Goal: Find specific page/section: Find specific page/section

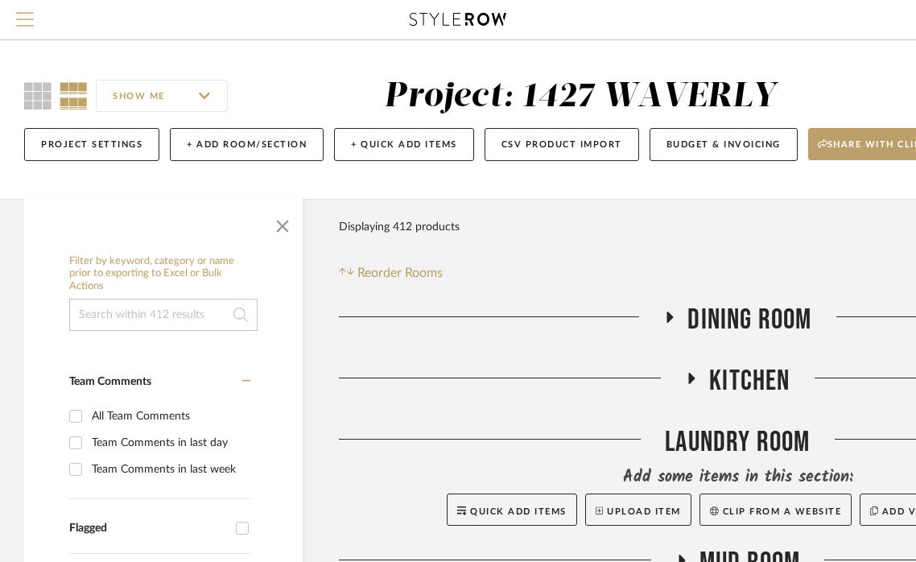
click at [30, 27] on span "Menu" at bounding box center [25, 24] width 18 height 24
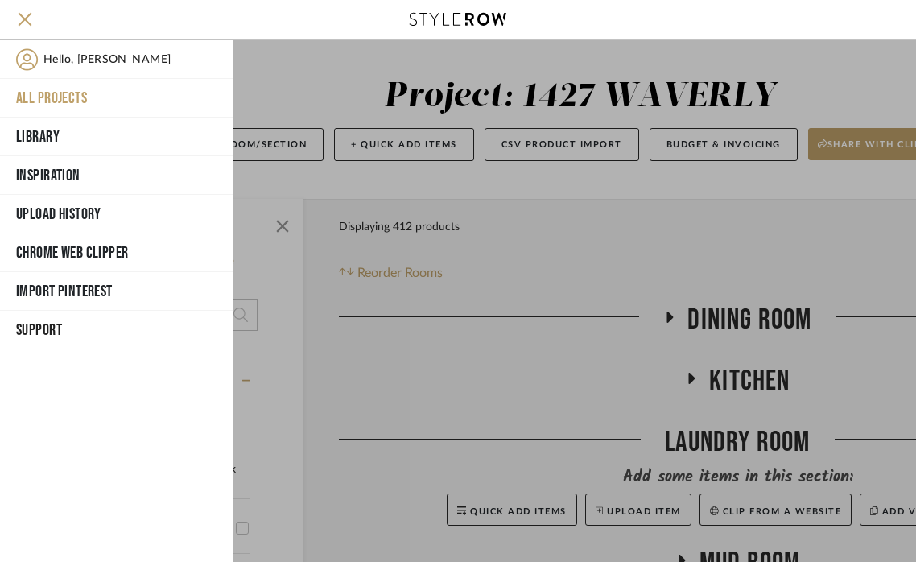
click at [59, 90] on button "All Projects" at bounding box center [116, 98] width 233 height 39
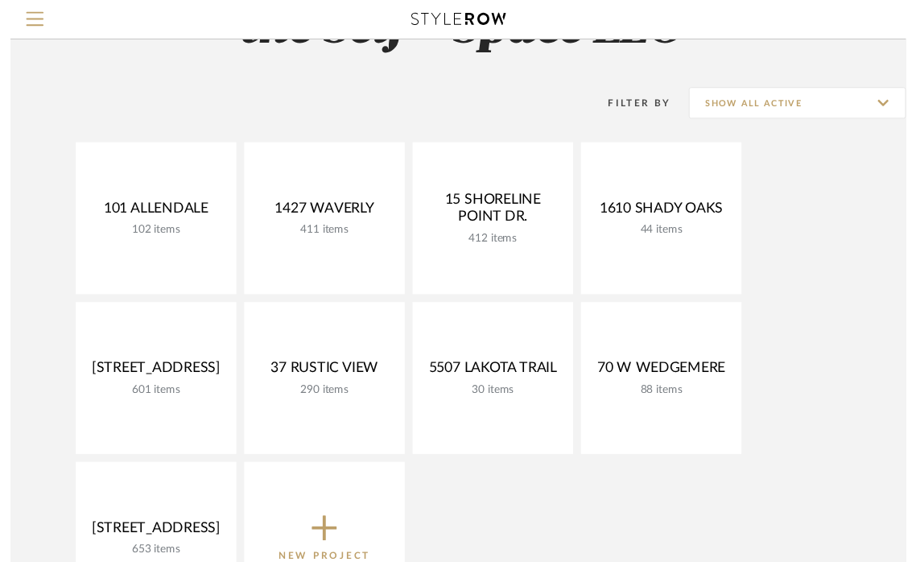
scroll to position [85, 0]
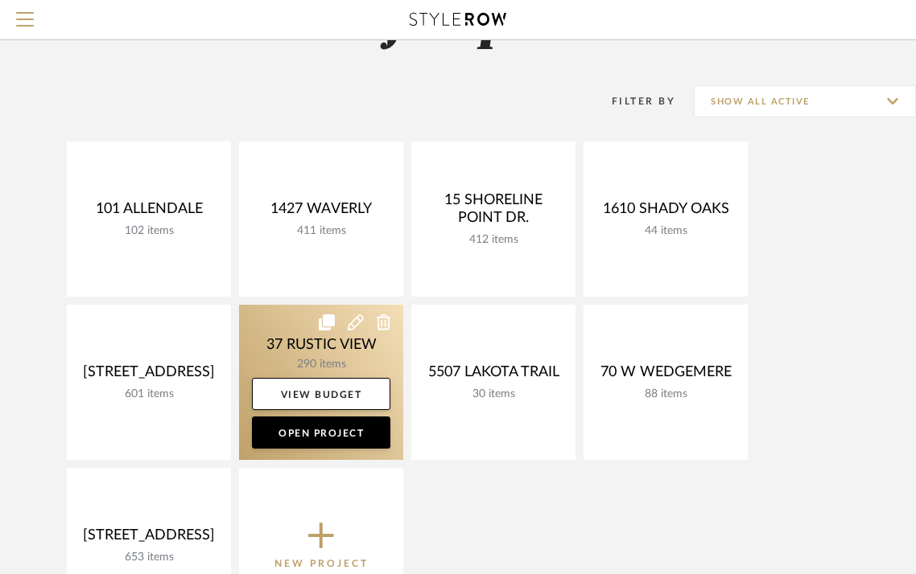
click at [295, 346] on link at bounding box center [321, 382] width 164 height 155
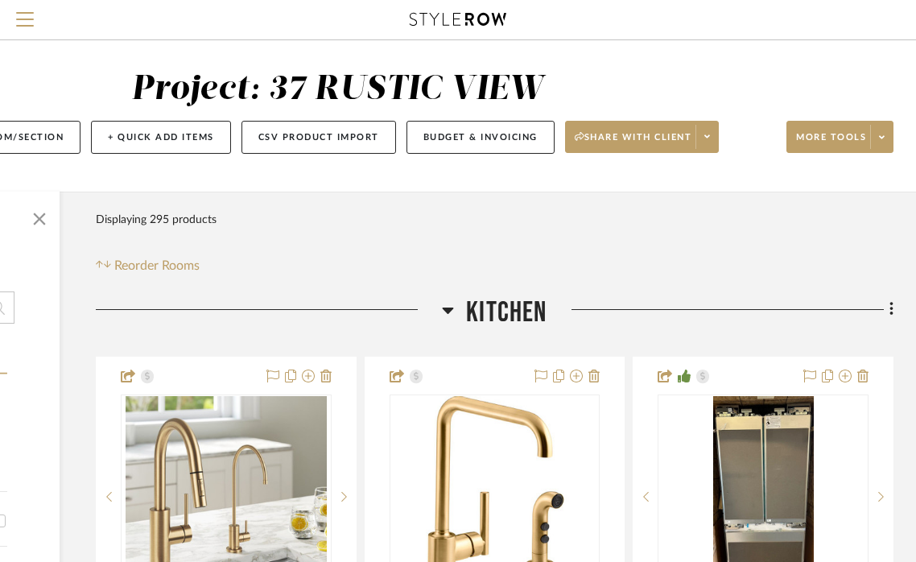
scroll to position [7, 243]
click at [451, 309] on icon at bounding box center [448, 310] width 11 height 6
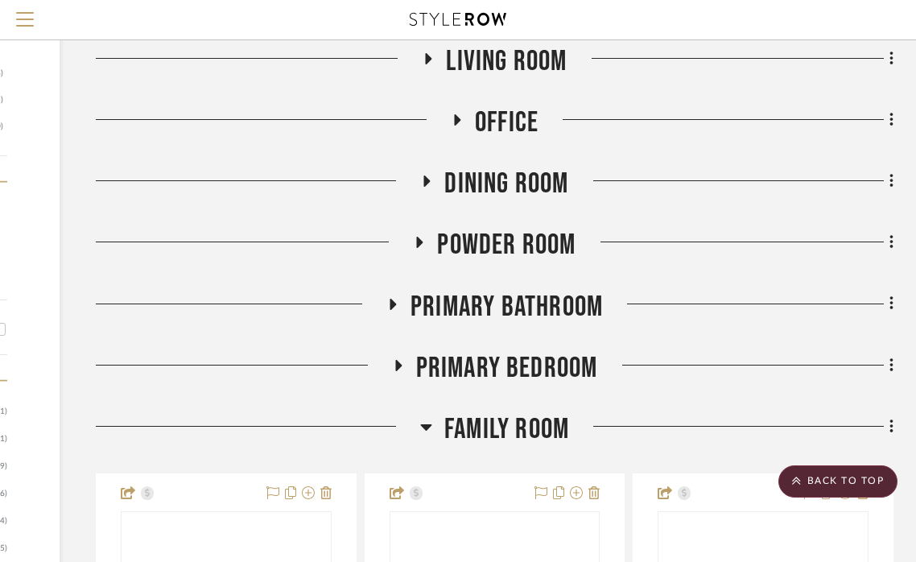
scroll to position [708, 241]
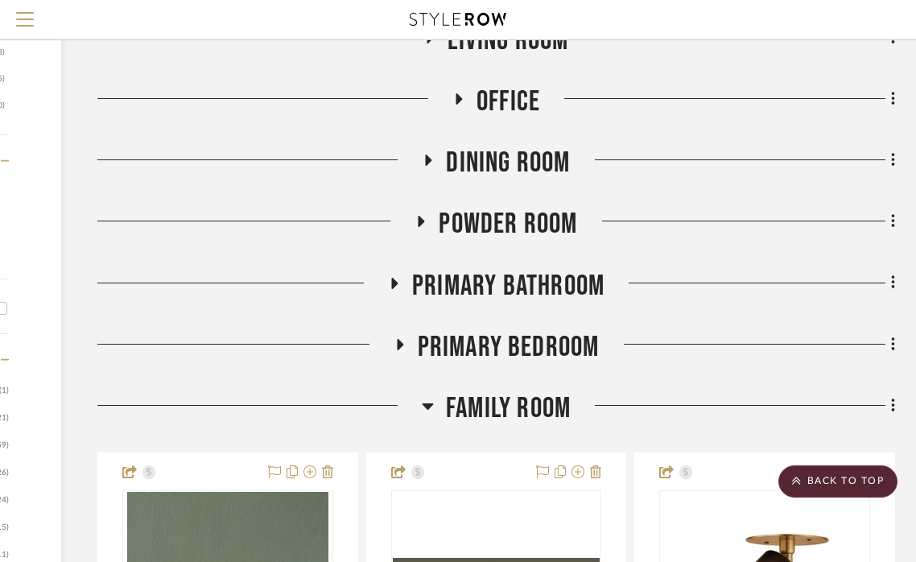
click at [428, 406] on icon at bounding box center [427, 406] width 11 height 6
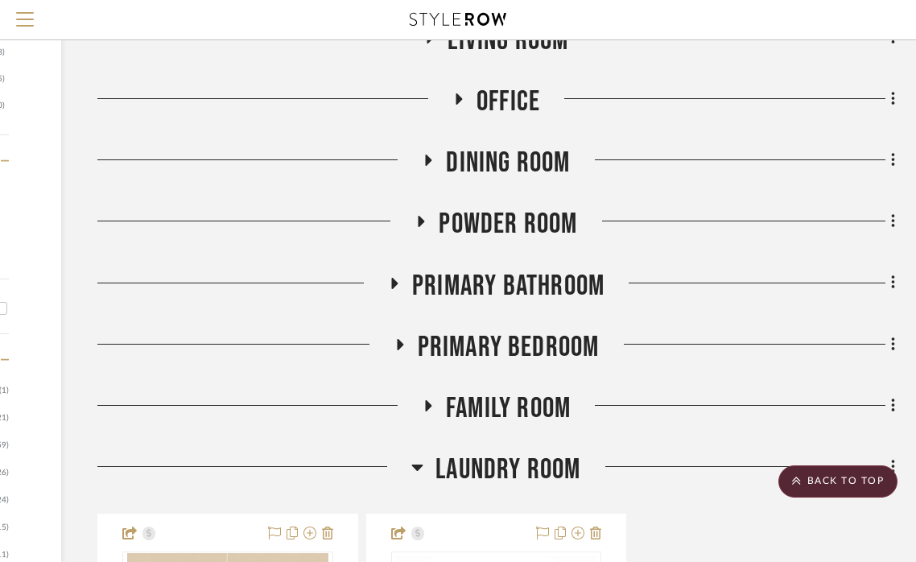
click at [394, 277] on fa-icon at bounding box center [394, 288] width 12 height 23
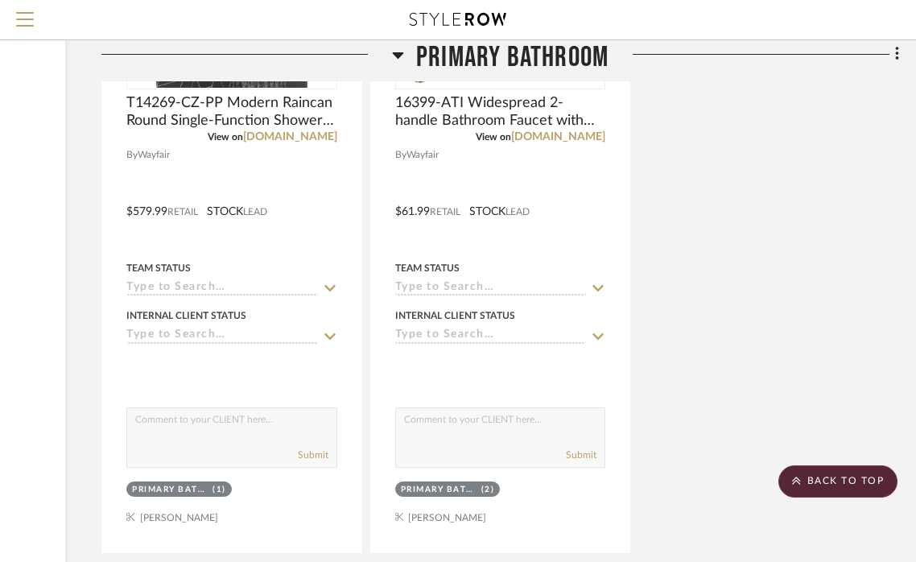
scroll to position [2857, 235]
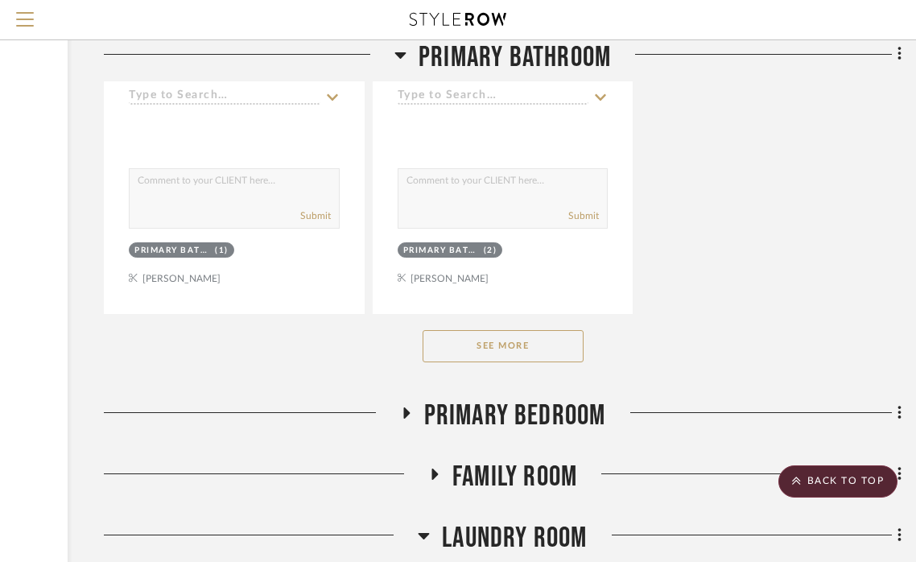
click at [506, 335] on button "See More" at bounding box center [502, 346] width 161 height 32
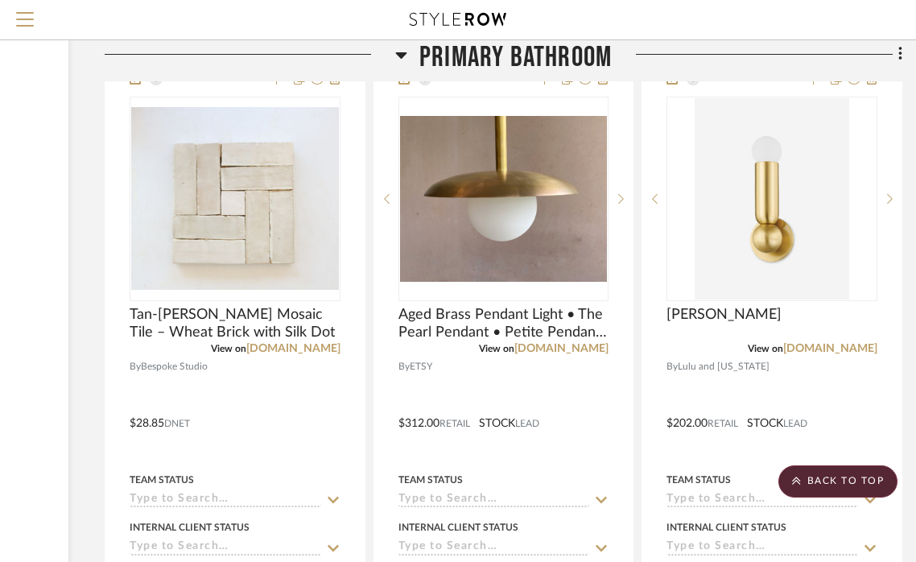
scroll to position [5263, 234]
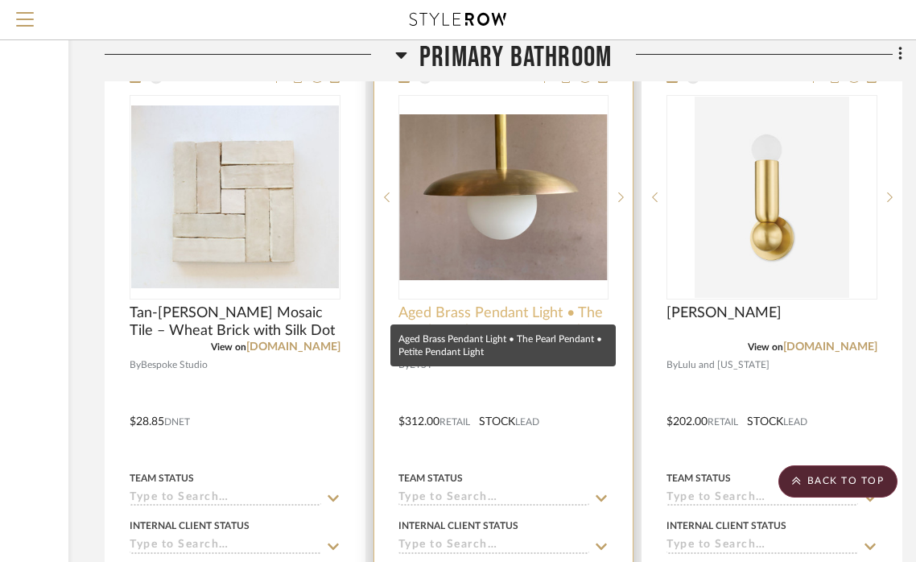
click at [454, 304] on span "Aged Brass Pendant Light • The Pearl Pendant • Petite Pendant Light" at bounding box center [503, 321] width 211 height 35
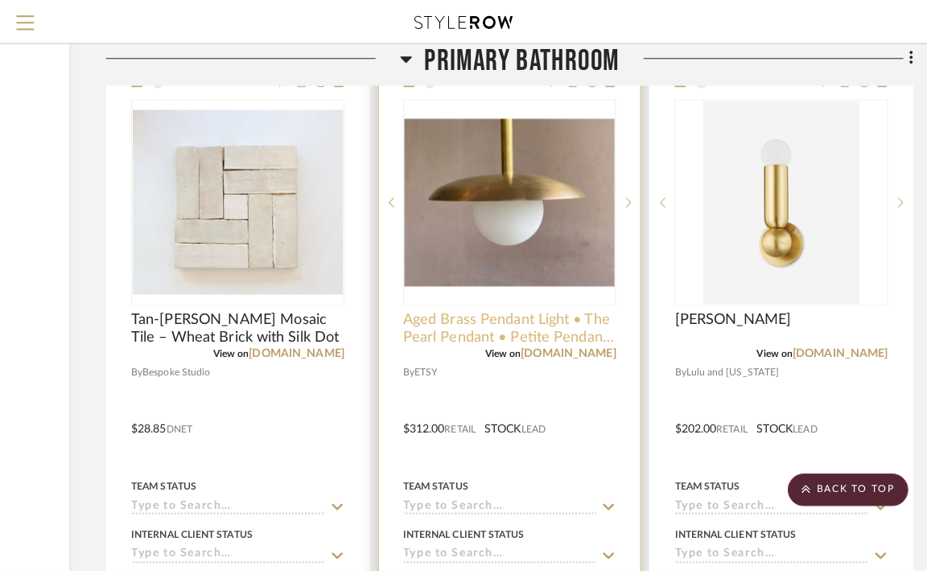
scroll to position [0, 0]
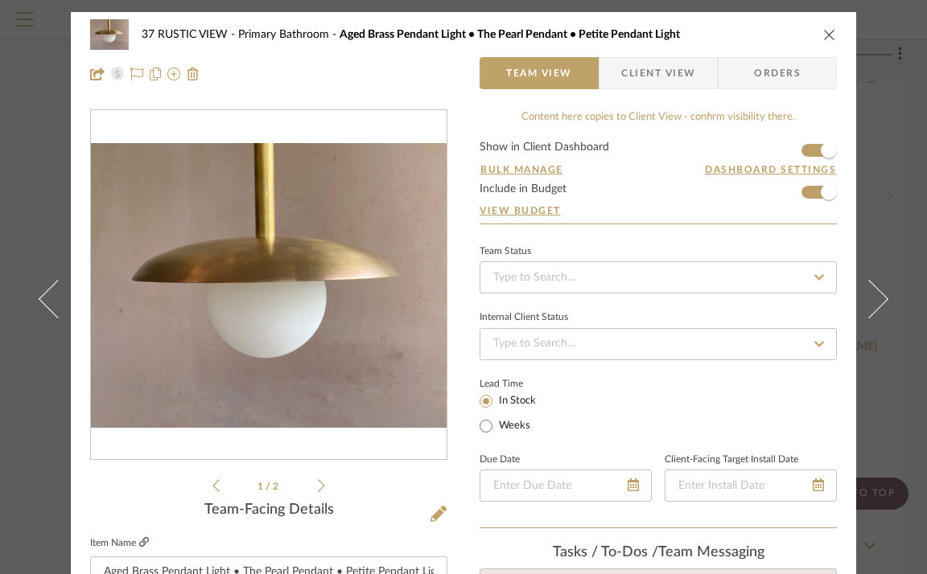
click at [140, 544] on icon at bounding box center [144, 542] width 10 height 10
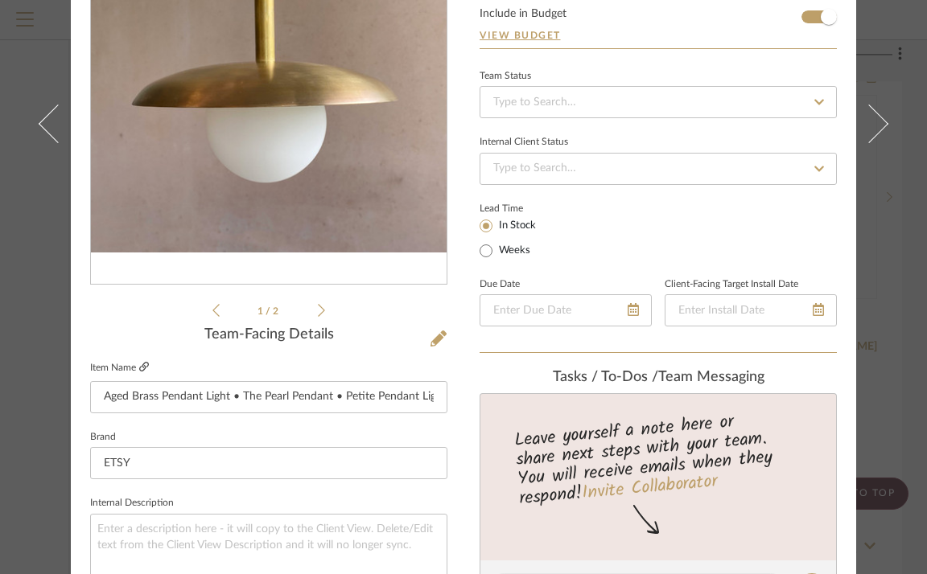
click at [142, 366] on icon at bounding box center [144, 367] width 10 height 10
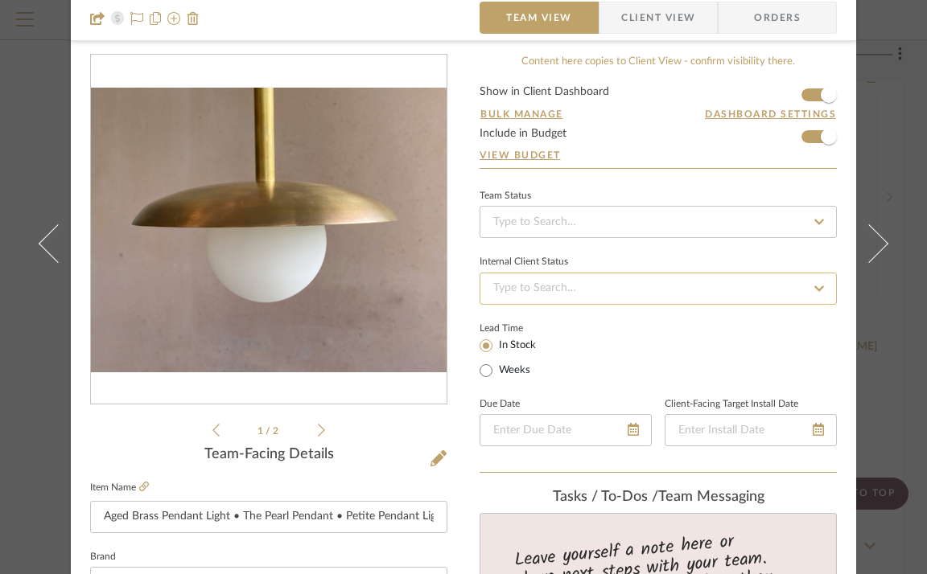
scroll to position [47, 0]
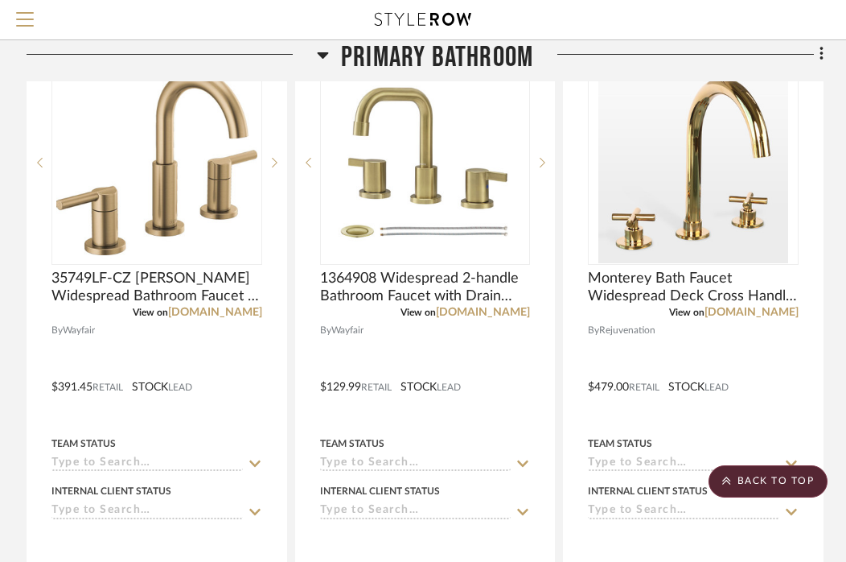
scroll to position [4563, 312]
